Goal: Task Accomplishment & Management: Use online tool/utility

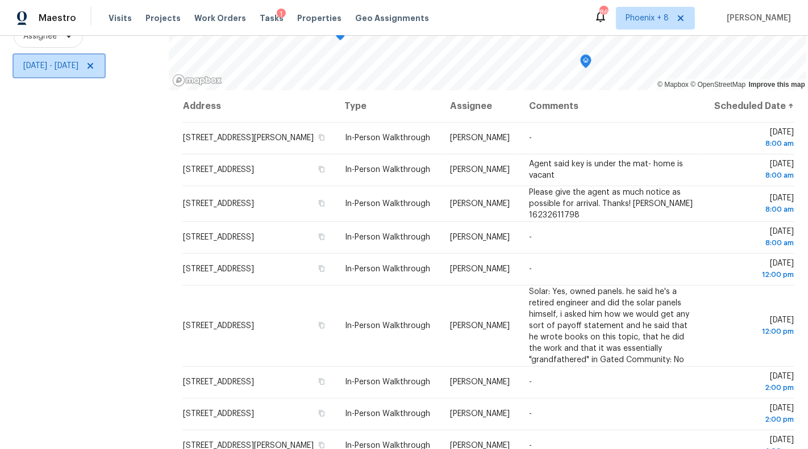
click at [78, 69] on span "[DATE] - [DATE]" at bounding box center [50, 65] width 55 height 11
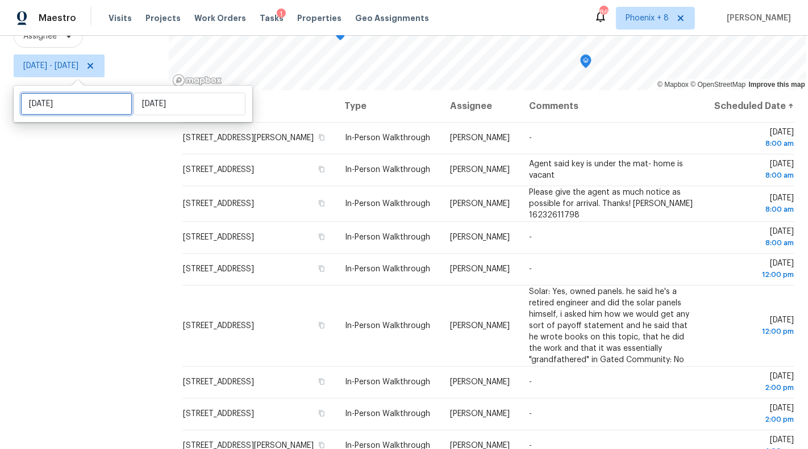
click at [80, 111] on input "[DATE]" at bounding box center [76, 104] width 112 height 23
select select "9"
select select "2025"
select select "10"
select select "2025"
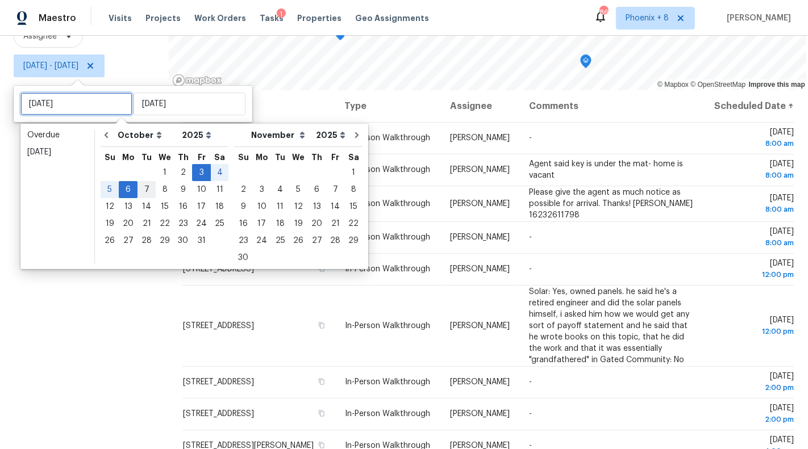
type input "[DATE]"
click at [141, 191] on div "7" at bounding box center [147, 190] width 18 height 16
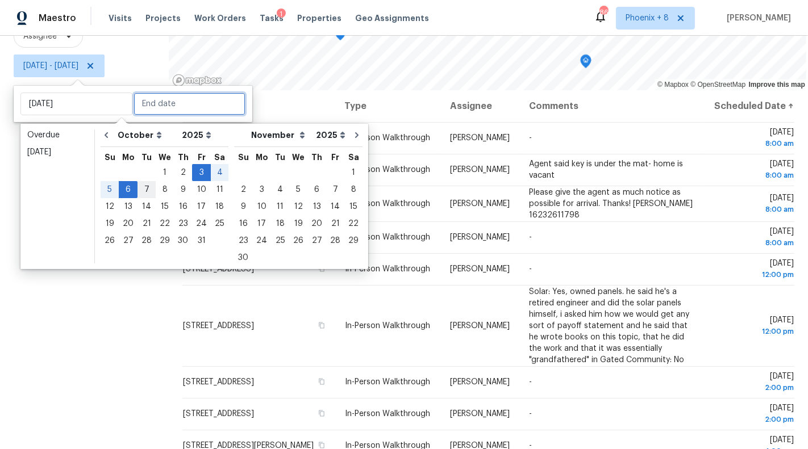
type input "[DATE]"
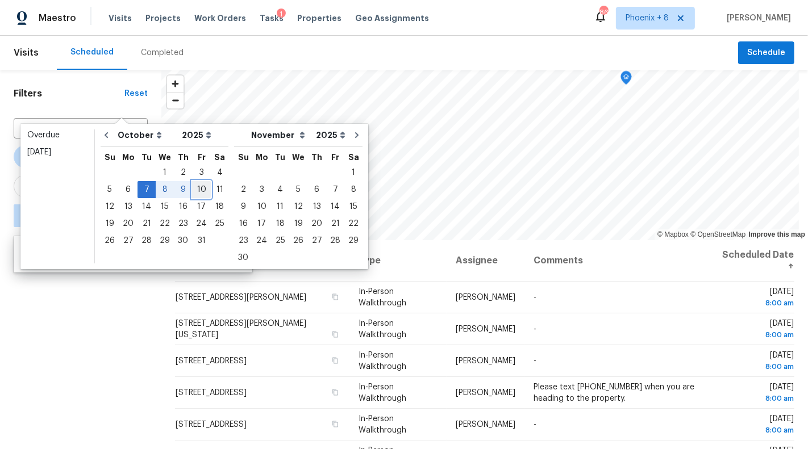
click at [197, 190] on div "10" at bounding box center [201, 190] width 19 height 16
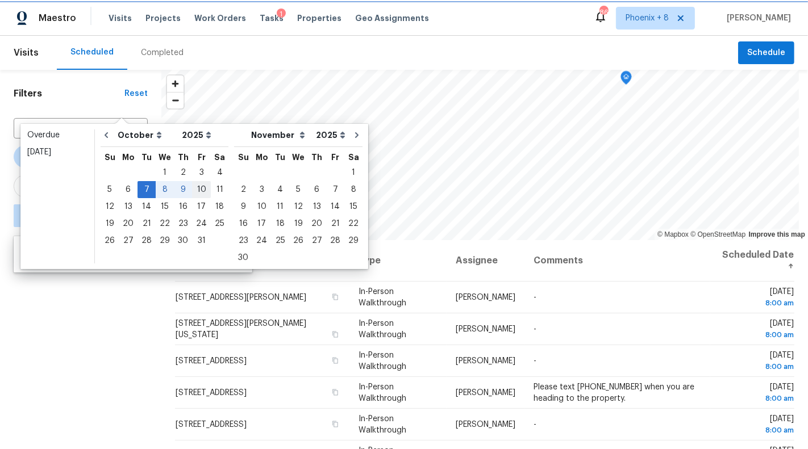
type input "[DATE]"
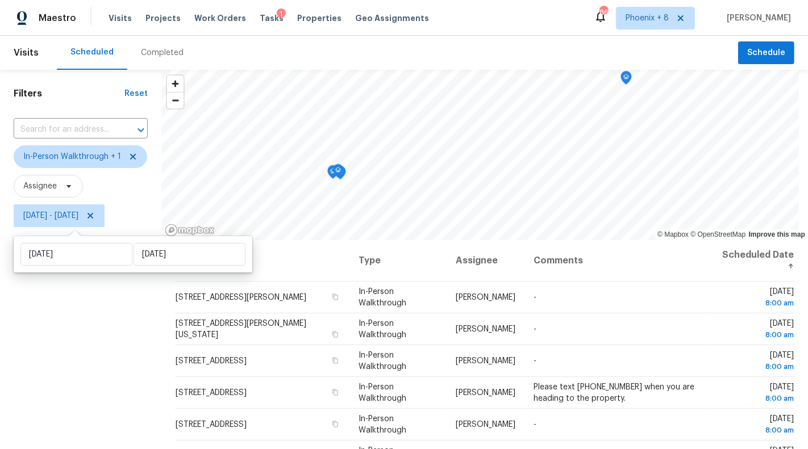
click at [123, 332] on div "Filters Reset ​ In-Person Walkthrough + 1 Assignee [DATE] - [DATE]" at bounding box center [80, 335] width 161 height 530
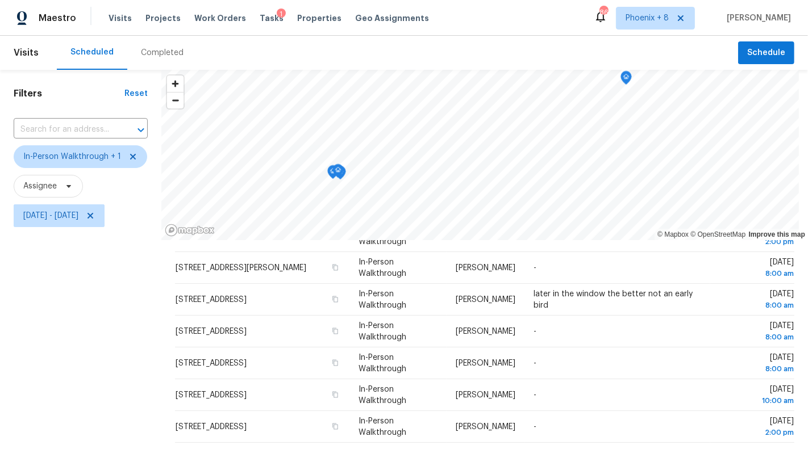
scroll to position [150, 0]
